Goal: Check status: Check status

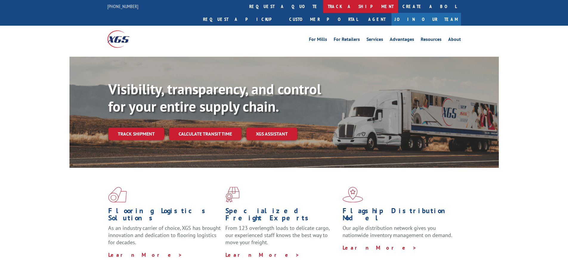
click at [323, 6] on link "track a shipment" at bounding box center [360, 6] width 75 height 13
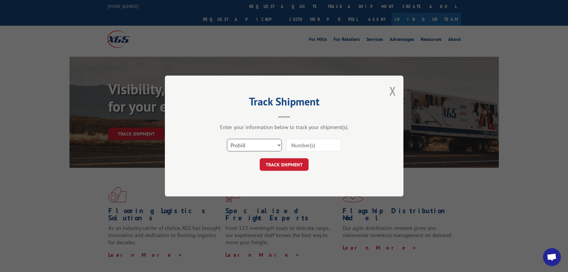
drag, startPoint x: 277, startPoint y: 145, endPoint x: 269, endPoint y: 150, distance: 9.7
click at [277, 145] on select "Select category... Probill BOL PO" at bounding box center [254, 145] width 55 height 13
select select "bol"
click at [227, 139] on select "Select category... Probill BOL PO" at bounding box center [254, 145] width 55 height 13
click at [297, 146] on input at bounding box center [313, 145] width 55 height 13
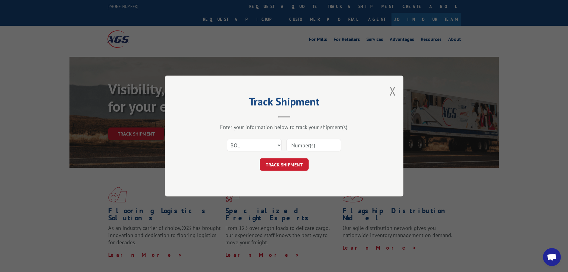
paste input "6100046157"
type input "6100046157"
click at [290, 162] on button "TRACK SHIPMENT" at bounding box center [284, 164] width 49 height 13
